Goal: Task Accomplishment & Management: Use online tool/utility

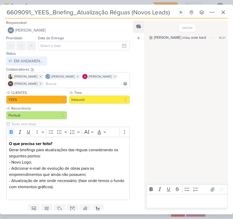
drag, startPoint x: 210, startPoint y: 200, endPoint x: 233, endPoint y: 189, distance: 25.3
click at [220, 195] on div "Editor editing area: main" at bounding box center [188, 201] width 82 height 14
click at [225, 9] on button at bounding box center [223, 12] width 9 height 9
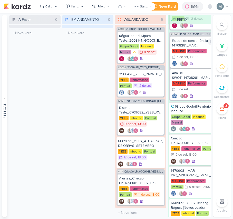
scroll to position [52, 0]
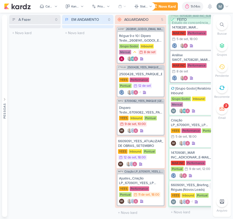
click at [193, 187] on div "6609091_YEES_Briefing_Atualização Réguas (Novos Leads)" at bounding box center [193, 187] width 45 height 9
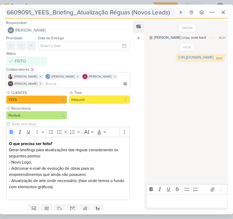
click at [94, 17] on input "6609091_YEES_Briefing_Atualização Réguas (Novos Leads)" at bounding box center [90, 12] width 171 height 9
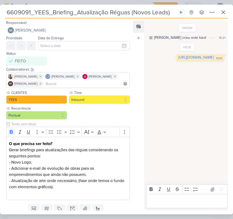
click at [94, 17] on input "6609091_YEES_Briefing_Atualização Réguas (Novos Leads)" at bounding box center [90, 12] width 171 height 9
click at [223, 9] on button at bounding box center [223, 12] width 9 height 9
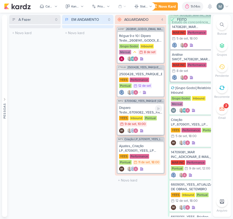
click at [146, 111] on div "Disparo Teste_6709082_YEES_PARQUE [GEOGRAPHIC_DATA]" at bounding box center [140, 110] width 43 height 9
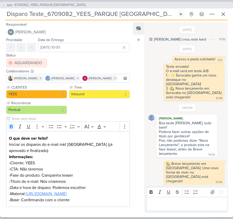
scroll to position [224, 0]
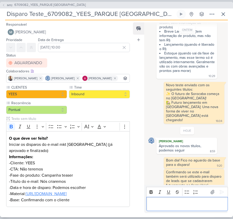
click at [205, 207] on div "Editor editing area: main" at bounding box center [188, 204] width 82 height 14
click at [77, 3] on span "6709082_YEES_PARQUE [GEOGRAPHIC_DATA]" at bounding box center [49, 5] width 71 height 5
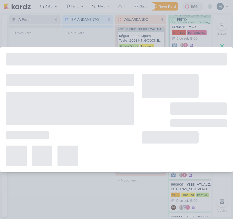
type input "6709082_YEES_PARQUE [GEOGRAPHIC_DATA]"
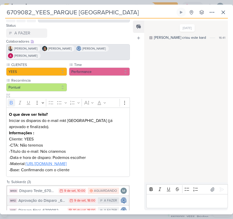
scroll to position [51, 0]
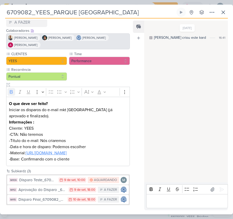
click at [216, 6] on div "6709082_YEES_PARQUE [GEOGRAPHIC_DATA] Criado por [PERSON_NAME]" at bounding box center [116, 110] width 233 height 210
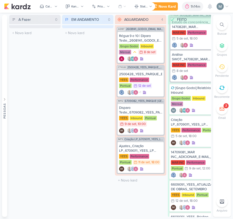
click at [228, 11] on div "Novo Kard Ctrl + k 1h14m Sessão desligada... Hoje 1h14m Semana 0h0m Mês 0h0m" at bounding box center [116, 6] width 225 height 13
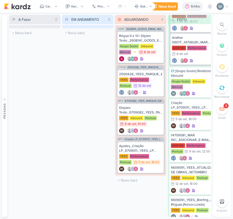
scroll to position [84, 0]
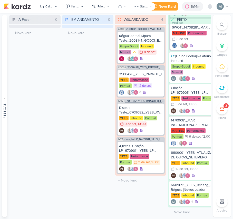
click at [130, 101] on span "6709082_YEES_PARQUE [GEOGRAPHIC_DATA]" at bounding box center [144, 101] width 39 height 3
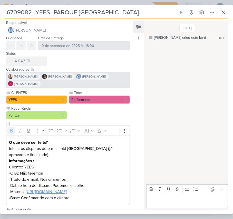
scroll to position [51, 0]
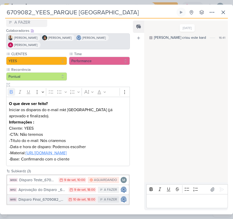
click at [69, 200] on icon at bounding box center [70, 199] width 3 height 3
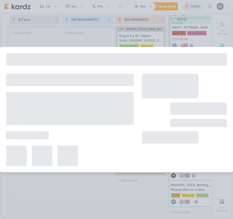
type input "Disparo Final_6709082_YEES_PARQUE [GEOGRAPHIC_DATA]"
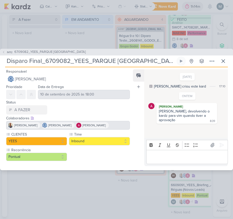
click at [176, 162] on div "Editor editing area: main" at bounding box center [188, 157] width 82 height 14
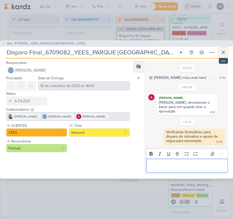
click at [227, 53] on button at bounding box center [223, 52] width 9 height 9
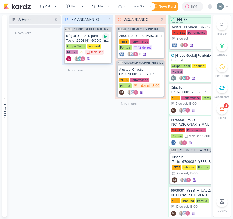
click at [104, 39] on div at bounding box center [105, 36] width 7 height 7
click at [107, 32] on div "Régua 9 e 10 | Diparo Teste_2608141_GODOI_EMAIL MARKETING_SETEMBRO Grupo Godoi …" at bounding box center [88, 47] width 46 height 31
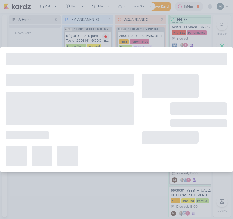
click at [107, 37] on div at bounding box center [116, 109] width 233 height 219
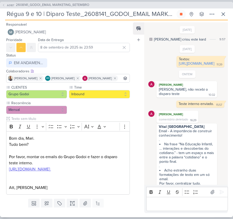
scroll to position [134, 0]
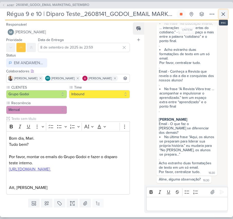
click at [222, 11] on button at bounding box center [223, 14] width 9 height 9
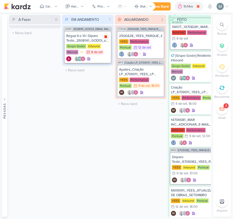
click at [106, 36] on icon at bounding box center [106, 36] width 3 height 3
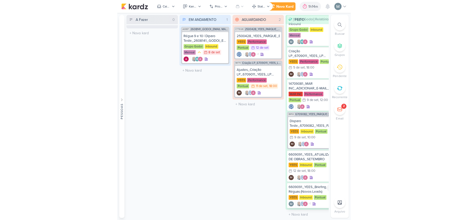
scroll to position [122, 0]
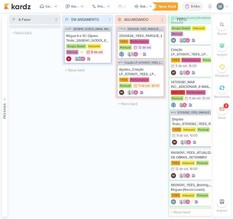
drag, startPoint x: 171, startPoint y: 213, endPoint x: 184, endPoint y: 214, distance: 13.6
click at [184, 214] on input "text" at bounding box center [193, 212] width 49 height 7
click at [192, 7] on div "1h14m" at bounding box center [196, 6] width 11 height 5
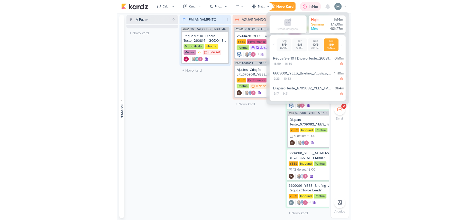
scroll to position [56, 0]
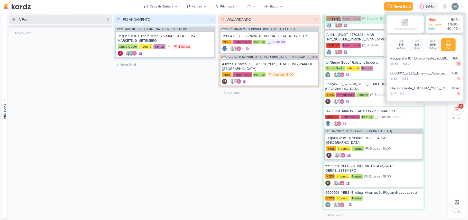
click at [233, 63] on icon at bounding box center [459, 64] width 4 height 4
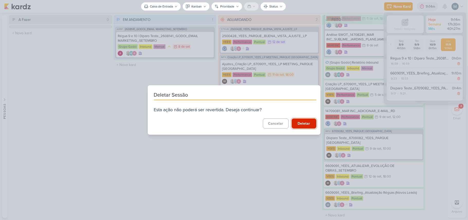
click at [233, 125] on button "Deletar" at bounding box center [304, 123] width 25 height 10
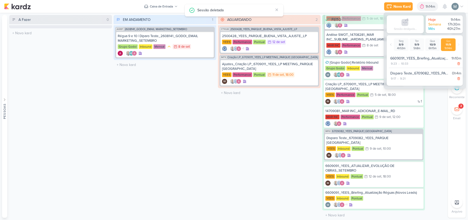
click at [169, 122] on div "EM ANDAMENTO 1 Mover Para Esquerda Mover Para Direita [GEOGRAPHIC_DATA] AG187 2…" at bounding box center [165, 116] width 103 height 203
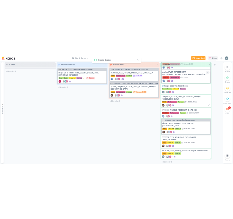
scroll to position [0, 0]
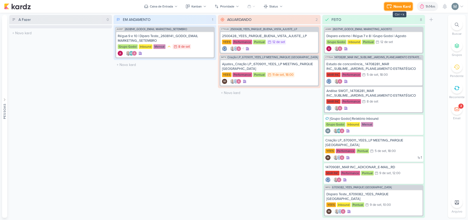
click at [233, 6] on div "Novo Kard" at bounding box center [402, 6] width 17 height 5
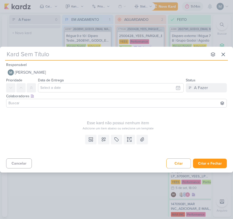
click at [48, 64] on div "Responsável [PERSON_NAME] Nenhum contato encontrado create new contact Novo Con…" at bounding box center [116, 69] width 233 height 15
click at [34, 54] on input "text" at bounding box center [106, 54] width 203 height 9
type input "[]Gr"
type input "[]Grup"
type input "[]Grupo Go"
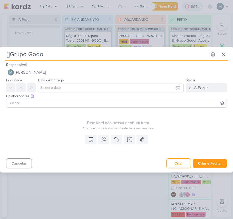
type input "[]Grupo Godoi"
type input "[]"
paste input "Grupo Godoi"
type input "[Grupo Godoi]"
type input "[Grupo Godoi] Re"
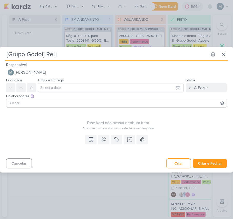
type input "[Grupo Godoi] Reun"
type input "[Grupo Godoi] [GEOGRAPHIC_DATA]"
type input "[Grupo Godoi] Reuni"
type input "[Grupo Godoi] Reunião"
type input "[Grupo Godoi] Reunião quinzenal."
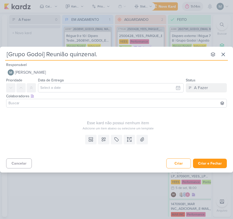
type input "[Grupo Godoi] Reunião quinzenal."
click at [94, 118] on div "Esse kard não possui nenhum item Adicione um item abaixo ou selecione um templa…" at bounding box center [118, 120] width 224 height 21
click at [104, 136] on button at bounding box center [103, 139] width 11 height 9
click at [97, 136] on div "Templates Campos Personalizados CLIENTES [PERSON_NAME] MPD" at bounding box center [116, 145] width 233 height 24
click at [96, 136] on button at bounding box center [90, 139] width 11 height 9
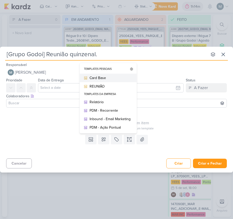
click at [113, 74] on button "Card Base" at bounding box center [108, 78] width 57 height 8
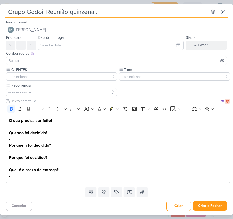
click at [227, 99] on icon at bounding box center [228, 101] width 4 height 4
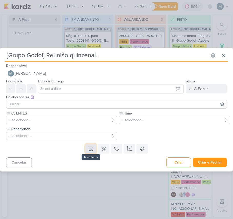
click at [88, 149] on button at bounding box center [90, 148] width 11 height 9
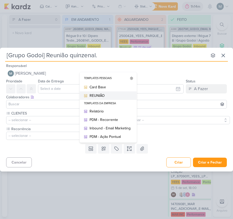
click at [95, 96] on div "REUNIÃO" at bounding box center [110, 95] width 41 height 5
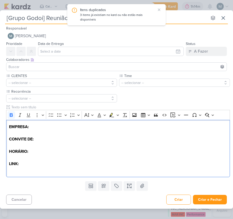
click at [31, 65] on input at bounding box center [116, 67] width 218 height 6
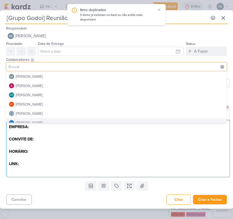
click at [74, 127] on p "EMPRESA: CONVITE DE: HORÁRIO: LINK:" at bounding box center [118, 145] width 219 height 43
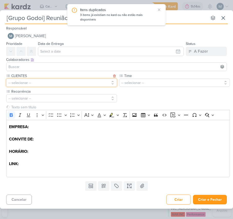
click at [51, 80] on button "-- selecionar --" at bounding box center [61, 83] width 111 height 8
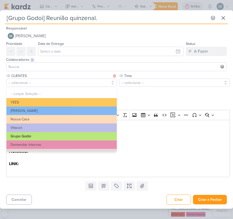
click at [34, 133] on button "Grupo Godoi" at bounding box center [61, 136] width 111 height 8
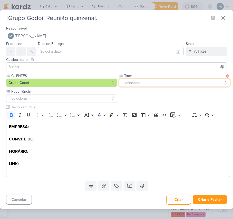
click at [144, 87] on button "-- selecionar --" at bounding box center [174, 83] width 111 height 8
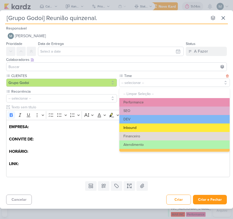
click at [148, 126] on button "Inbound" at bounding box center [175, 128] width 111 height 8
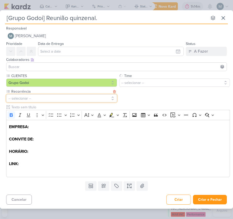
click at [29, 98] on button "-- selecionar --" at bounding box center [61, 98] width 111 height 8
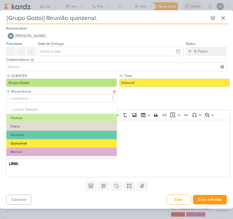
click at [34, 142] on button "Quinzenal" at bounding box center [61, 143] width 111 height 8
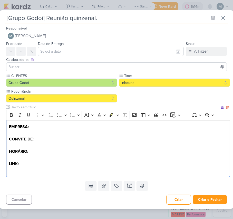
click at [32, 133] on p "EMPRESA: CONVITE DE: HORÁRIO: LINK:" at bounding box center [118, 145] width 219 height 43
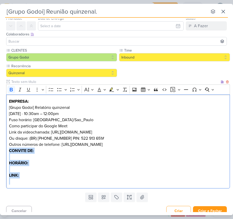
drag, startPoint x: 10, startPoint y: 168, endPoint x: 63, endPoint y: 208, distance: 66.6
click at [63, 208] on div "Responsável [PERSON_NAME] Nenhum contato encontrado create new contact Novo Con…" at bounding box center [116, 116] width 233 height 194
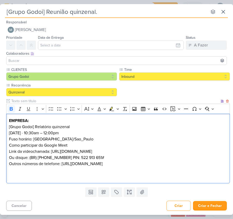
drag, startPoint x: 36, startPoint y: 122, endPoint x: -1, endPoint y: 122, distance: 36.5
click at [0, 122] on html "1.99.0 [GEOGRAPHIC_DATA] Ctrl + k 1h14m Sessão desligada... Hoje 1h14m Semana 1…" at bounding box center [116, 109] width 233 height 219
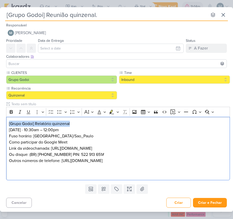
drag, startPoint x: 96, startPoint y: 123, endPoint x: -1, endPoint y: 124, distance: 96.4
click at [0, 124] on html "1.99.0 [GEOGRAPHIC_DATA] Ctrl + k 1h14m Sessão desligada... Hoje 1h14m Semana 1…" at bounding box center [116, 109] width 233 height 219
copy p "⁠⁠⁠⁠⁠⁠⁠[Grupo Godoi] Relatório qu"
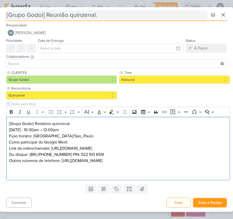
click at [64, 16] on input "[Grupo Godoi] Reunião quinzenal." at bounding box center [106, 14] width 203 height 9
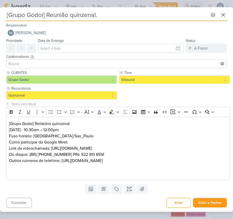
click at [64, 16] on input "[Grupo Godoi] Reunião quinzenal." at bounding box center [106, 14] width 203 height 9
paste input "latório quinzenal"
type input "[Grupo Godoi] Relatório quinzenal"
click at [96, 26] on div "Responsável [PERSON_NAME] Nenhum contato encontrado create new contact Novo Con…" at bounding box center [116, 29] width 233 height 15
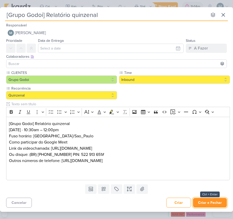
click at [220, 202] on button "Criar e Fechar" at bounding box center [210, 203] width 34 height 10
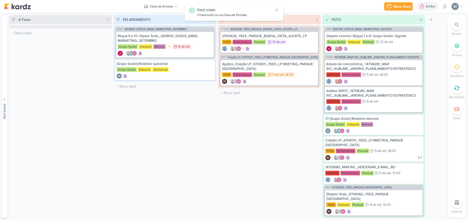
click at [212, 30] on div "AG187 2608141_GODOI_EMAIL MARKETING_SETEMBRO" at bounding box center [165, 29] width 100 height 4
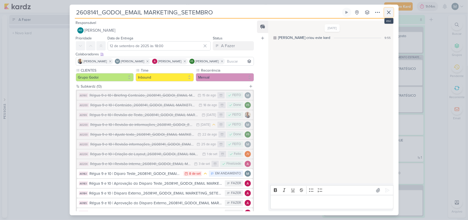
click at [233, 14] on icon at bounding box center [389, 12] width 6 height 6
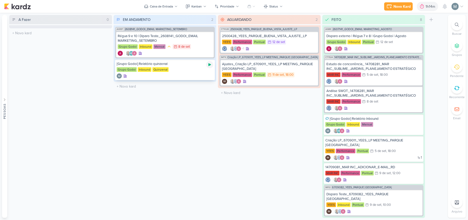
click at [211, 64] on icon at bounding box center [210, 64] width 4 height 4
click at [209, 64] on icon at bounding box center [209, 64] width 3 height 3
click at [233, 8] on icon at bounding box center [422, 6] width 4 height 5
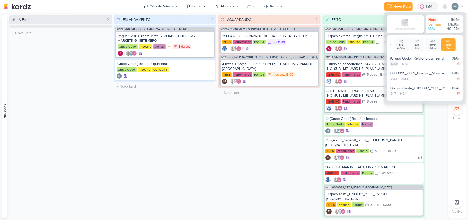
click at [233, 64] on div "17:00" at bounding box center [394, 63] width 8 height 5
click at [233, 71] on select "00 01 02 03 04 05 06 07 08 09 10 11 12 13 14 15 16 17 18 19 20 21 22 23" at bounding box center [393, 70] width 7 height 6
click at [233, 70] on select "00 01 02 03 04 05 06 07 08 09 10 11 12 13 14 15 16 17 18 19 20 21 22 23 24 25 2…" at bounding box center [403, 70] width 7 height 6
click at [233, 69] on select "00 01 02 03 04 05 06 07 08 09 10 11 12 13 14 15 16 17 18 19 20 21 22 23" at bounding box center [393, 70] width 7 height 6
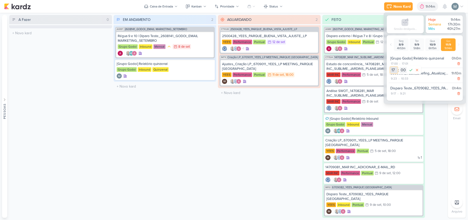
select select "10"
click at [233, 67] on select "00 01 02 03 04 05 06 07 08 09 10 11 12 13 14 15 16 17 18 19 20 21 22 23" at bounding box center [393, 70] width 7 height 6
click at [233, 69] on select "00 01 02 03 04 05 06 07 08 09 10 11 12 13 14 15 16 17 18 19 20 21 22 23 24 25 2…" at bounding box center [403, 70] width 7 height 6
select select "30"
click at [233, 67] on select "00 01 02 03 04 05 06 07 08 09 10 11 12 13 14 15 16 17 18 19 20 21 22 23 24 25 2…" at bounding box center [403, 70] width 7 height 6
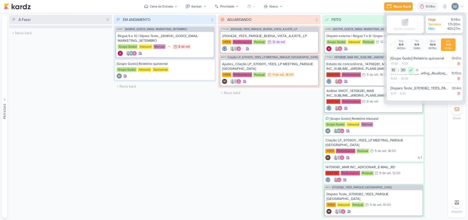
click at [233, 70] on icon at bounding box center [411, 70] width 6 height 6
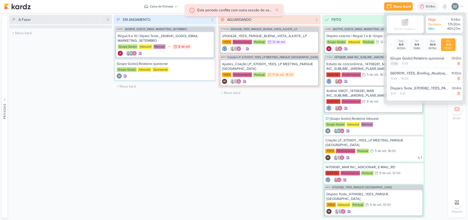
click at [233, 65] on div "17:00" at bounding box center [394, 63] width 8 height 5
select select "17"
select select "0"
click at [233, 70] on select "00 01 02 03 04 05 06 07 08 09 10 11 12 13 14 15 16 17 18 19 20 21 22 23" at bounding box center [393, 70] width 7 height 6
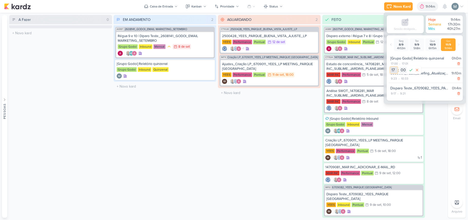
select select "10"
click at [233, 67] on select "00 01 02 03 04 05 06 07 08 09 10 11 12 13 14 15 16 17 18 19 20 21 22 23" at bounding box center [393, 70] width 7 height 6
click at [233, 71] on select "00 01 02 03 04 05 06 07 08 09 10 11 12 13 14 15 16 17 18 19 20 21 22 23 24 25 2…" at bounding box center [403, 70] width 7 height 6
select select "35"
click at [233, 67] on select "00 01 02 03 04 05 06 07 08 09 10 11 12 13 14 15 16 17 18 19 20 21 22 23 24 25 2…" at bounding box center [403, 70] width 7 height 6
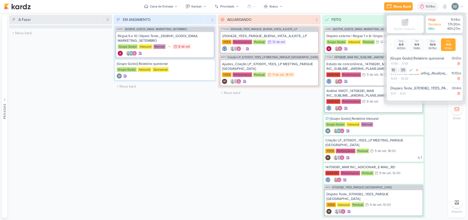
click at [233, 66] on div "00 01 02 03 04 05 06 07 08 09 10 11 12 13 14 15 16 17 18 19 20 21 22 23 : 00 01…" at bounding box center [405, 70] width 32 height 8
click at [233, 69] on icon at bounding box center [411, 70] width 6 height 6
click at [233, 65] on div "17:01" at bounding box center [405, 63] width 7 height 5
select select "17"
select select "1"
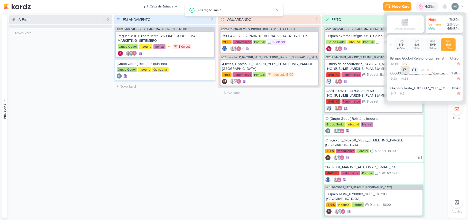
click at [233, 70] on select "00 01 02 03 04 05 06 07 08 09 10 11 12 13 14 15 16 17 18 19 20 21 22 23" at bounding box center [405, 70] width 7 height 6
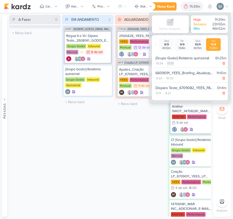
click at [172, 63] on div "17:01" at bounding box center [170, 63] width 7 height 5
click at [172, 69] on select "00 01 02 03 04 05 06 07 08 09 10 11 12 13 14 15 16 17 18 19 20 21 22 23" at bounding box center [170, 70] width 7 height 6
click at [167, 67] on select "00 01 02 03 04 05 06 07 08 09 10 11 12 13 14 15 16 17 18 19 20 21 22 23" at bounding box center [170, 70] width 7 height 6
click at [189, 68] on icon at bounding box center [188, 70] width 6 height 6
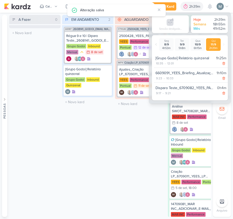
click at [108, 148] on div "EM ANDAMENTO 2 Mover Para Esquerda Mover Para Direita [GEOGRAPHIC_DATA] AG187 2…" at bounding box center [87, 116] width 51 height 202
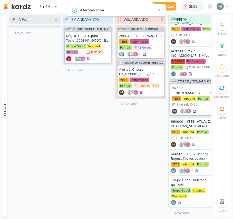
scroll to position [154, 0]
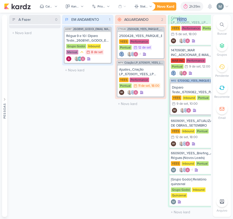
drag, startPoint x: 158, startPoint y: 218, endPoint x: 187, endPoint y: 216, distance: 29.1
click at [187, 216] on div "Preferências de Quadros [GEOGRAPHIC_DATA] Organização Não tem nenhum quadro aqu…" at bounding box center [116, 116] width 233 height 206
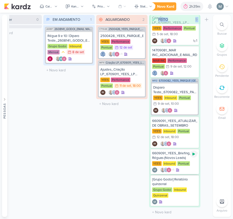
click at [196, 152] on icon at bounding box center [194, 154] width 4 height 4
click at [187, 7] on icon at bounding box center [186, 6] width 4 height 5
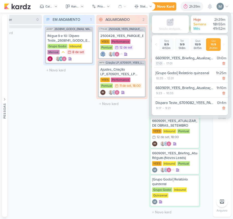
click at [161, 63] on div "17:01" at bounding box center [159, 63] width 7 height 5
click at [160, 70] on select "00 01 02 03 04 05 06 07 08 09 10 11 12 13 14 15 16 17 18 19 20 21 22 23" at bounding box center [159, 70] width 7 height 6
select select "12"
click at [156, 67] on select "00 01 02 03 04 05 06 07 08 09 10 11 12 13 14 15 16 17 18 19 20 21 22 23" at bounding box center [159, 70] width 7 height 6
click at [168, 72] on select "00 01 02 03 04 05 06 07 08 09 10 11 12 13 14 15 16 17 18 19 20 21 22 23 24 25 2…" at bounding box center [168, 70] width 7 height 6
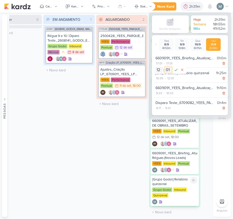
select select "15"
click at [165, 67] on select "00 01 02 03 04 05 06 07 08 09 10 11 12 13 14 15 16 17 18 19 20 21 22 23 24 25 2…" at bounding box center [168, 70] width 7 height 6
click at [176, 74] on div "00 01 02 03 04 05 06 07 08 09 10 11 12 13 14 15 16 17 18 19 20 21 22 23 : 00 01…" at bounding box center [171, 70] width 32 height 8
click at [175, 71] on icon at bounding box center [176, 70] width 6 height 6
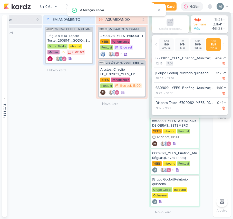
click at [171, 61] on div "17:01" at bounding box center [169, 63] width 7 height 5
select select "17"
select select "1"
click at [172, 72] on select "00 01 02 03 04 05 06 07 08 09 10 11 12 13 14 15 16 17 18 19 20 21 22 23" at bounding box center [169, 70] width 7 height 6
click at [166, 67] on select "00 01 02 03 04 05 06 07 08 09 10 11 12 13 14 15 16 17 18 19 20 21 22 23" at bounding box center [169, 70] width 7 height 6
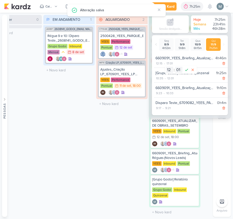
click at [165, 68] on div "00 01 02 03 04 05 06 07 08 09 10 11 12 13 14 15 16 17 18 19 20 21 22 23 : 00 01…" at bounding box center [181, 70] width 32 height 8
click at [171, 69] on select "00 01 02 03 04 05 06 07 08 09 10 11 12 13 14 15 16 17 18 19 20 21 22 23" at bounding box center [169, 70] width 7 height 6
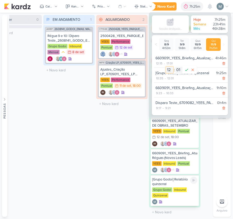
select select "13"
click at [166, 67] on select "00 01 02 03 04 05 06 07 08 09 10 11 12 13 14 15 16 17 18 19 20 21 22 23" at bounding box center [169, 70] width 7 height 6
click at [180, 69] on select "00 01 02 03 04 05 06 07 08 09 10 11 12 13 14 15 16 17 18 19 20 21 22 23 24 25 2…" at bounding box center [179, 70] width 7 height 6
select select "30"
click at [176, 67] on select "00 01 02 03 04 05 06 07 08 09 10 11 12 13 14 15 16 17 18 19 20 21 22 23 24 25 2…" at bounding box center [179, 70] width 7 height 6
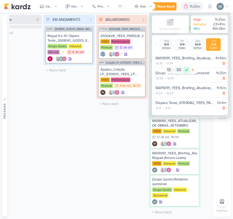
click at [185, 68] on icon at bounding box center [187, 70] width 6 height 6
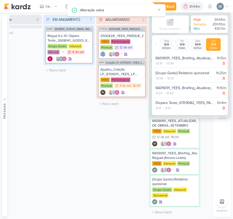
click at [113, 143] on div "AGUARDANDO 2 Mover Para Esquerda Mover Para Direita [GEOGRAPHIC_DATA] CT1028 25…" at bounding box center [121, 116] width 51 height 202
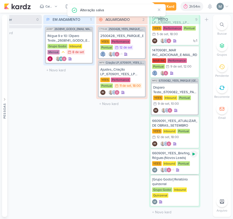
click at [194, 155] on div at bounding box center [193, 154] width 7 height 7
click at [186, 7] on icon at bounding box center [185, 6] width 5 height 5
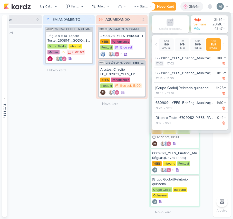
click at [159, 65] on div "17:02" at bounding box center [160, 63] width 8 height 5
select select "17"
select select "2"
click at [161, 68] on select "00 01 02 03 04 05 06 07 08 09 10 11 12 13 14 15 16 17 18 19 20 21 22 23" at bounding box center [159, 70] width 7 height 6
select select "14"
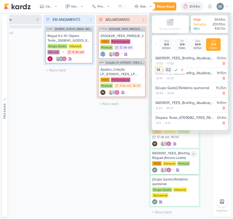
click at [156, 67] on select "00 01 02 03 04 05 06 07 08 09 10 11 12 13 14 15 16 17 18 19 20 21 22 23" at bounding box center [159, 70] width 7 height 6
click at [177, 68] on icon at bounding box center [176, 70] width 6 height 6
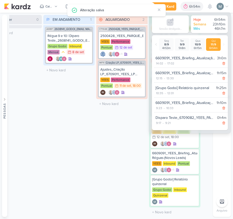
click at [82, 178] on div "EM ANDAMENTO 1 Mover Para Esquerda Mover Para Direita [GEOGRAPHIC_DATA] AG187 2…" at bounding box center [68, 116] width 51 height 202
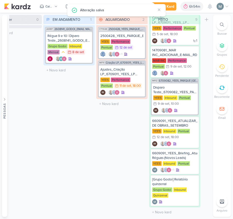
scroll to position [0, 0]
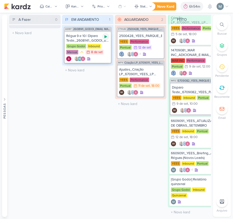
click at [104, 37] on icon at bounding box center [106, 37] width 4 height 4
click at [112, 142] on div "EM ANDAMENTO 1 Mover Para Esquerda Mover Para Direita [GEOGRAPHIC_DATA] AG187 2…" at bounding box center [87, 116] width 51 height 202
click at [139, 73] on div "Ajustes_Criação LP_6709011_YEES_LP MEETING_PARQUE [GEOGRAPHIC_DATA]" at bounding box center [140, 71] width 43 height 9
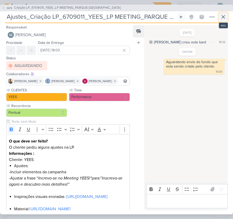
click at [222, 18] on icon at bounding box center [224, 17] width 6 height 6
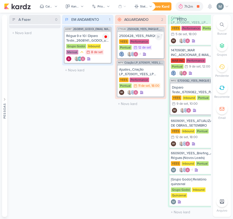
click at [134, 42] on div "Performance" at bounding box center [140, 41] width 20 height 5
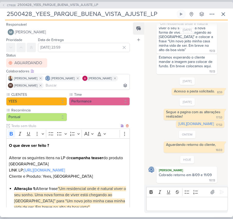
scroll to position [72, 0]
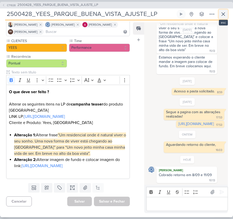
click at [222, 18] on button at bounding box center [223, 14] width 9 height 9
